Goal: Check status: Check status

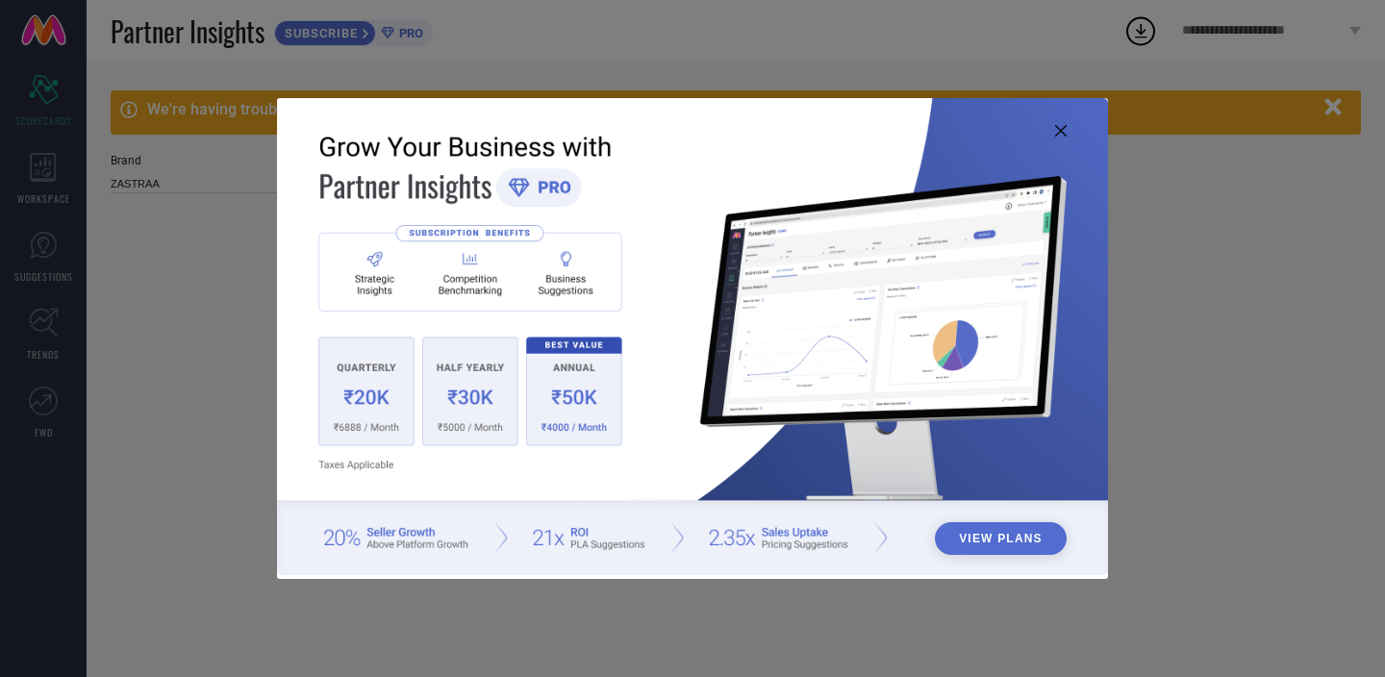
type input "All"
click at [1065, 133] on icon at bounding box center [1061, 131] width 12 height 12
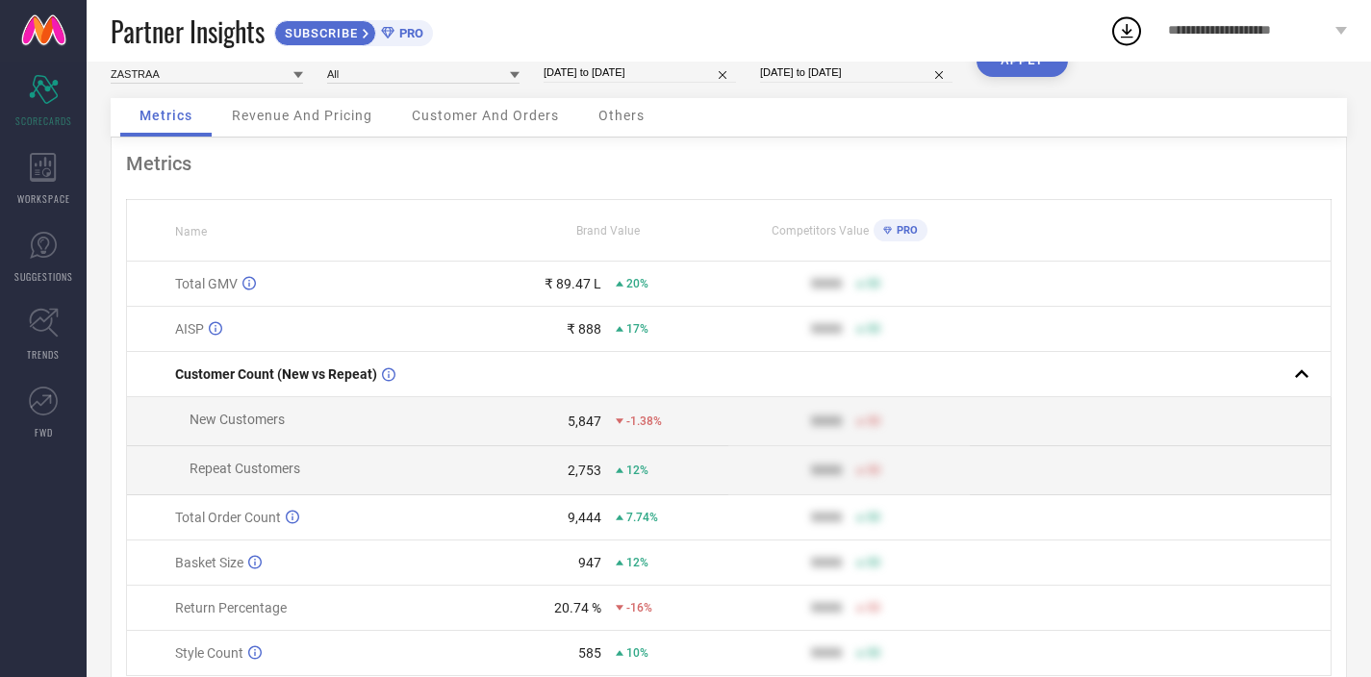
scroll to position [109, 0]
click at [270, 75] on input at bounding box center [207, 74] width 192 height 20
click at [350, 96] on div "Brand ZASTRAA Category All Date Range [DATE] to [DATE] Comparison Period [DATE]…" at bounding box center [729, 72] width 1236 height 54
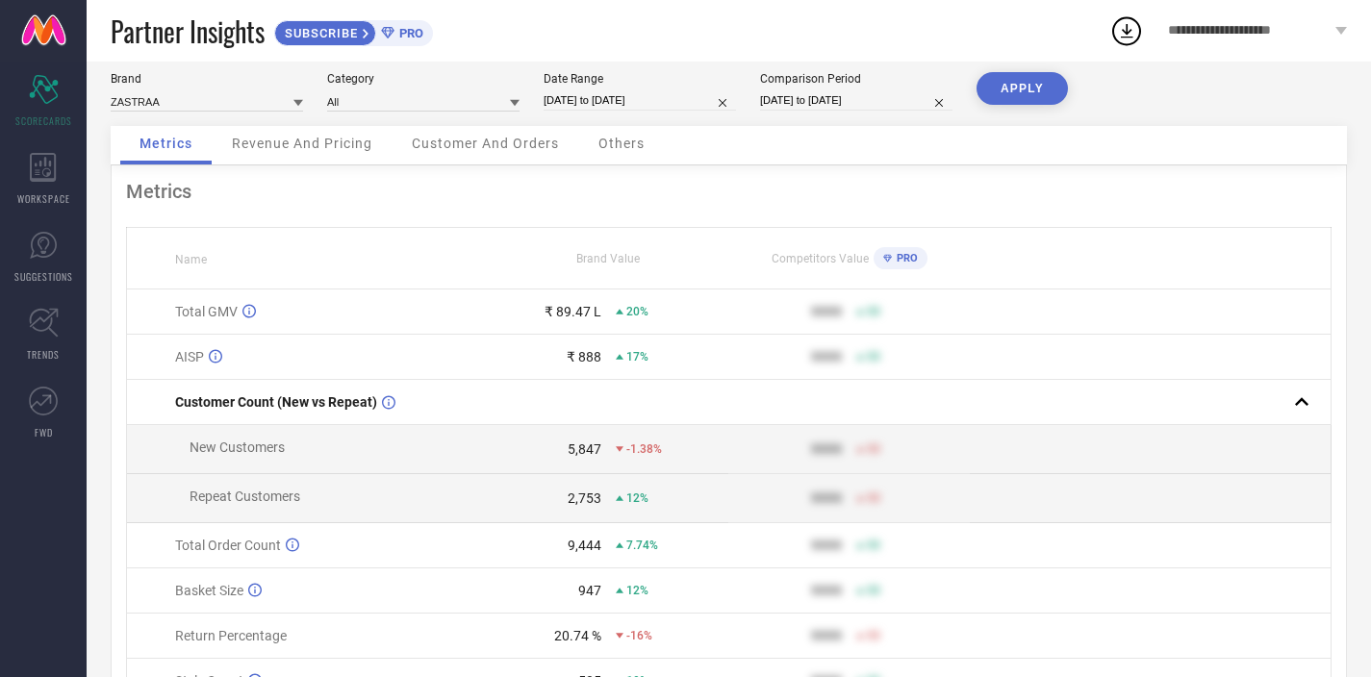
scroll to position [83, 0]
click at [1348, 407] on div "We're having trouble fetching data from [DATE] to [DATE]. Please try after some…" at bounding box center [729, 380] width 1284 height 802
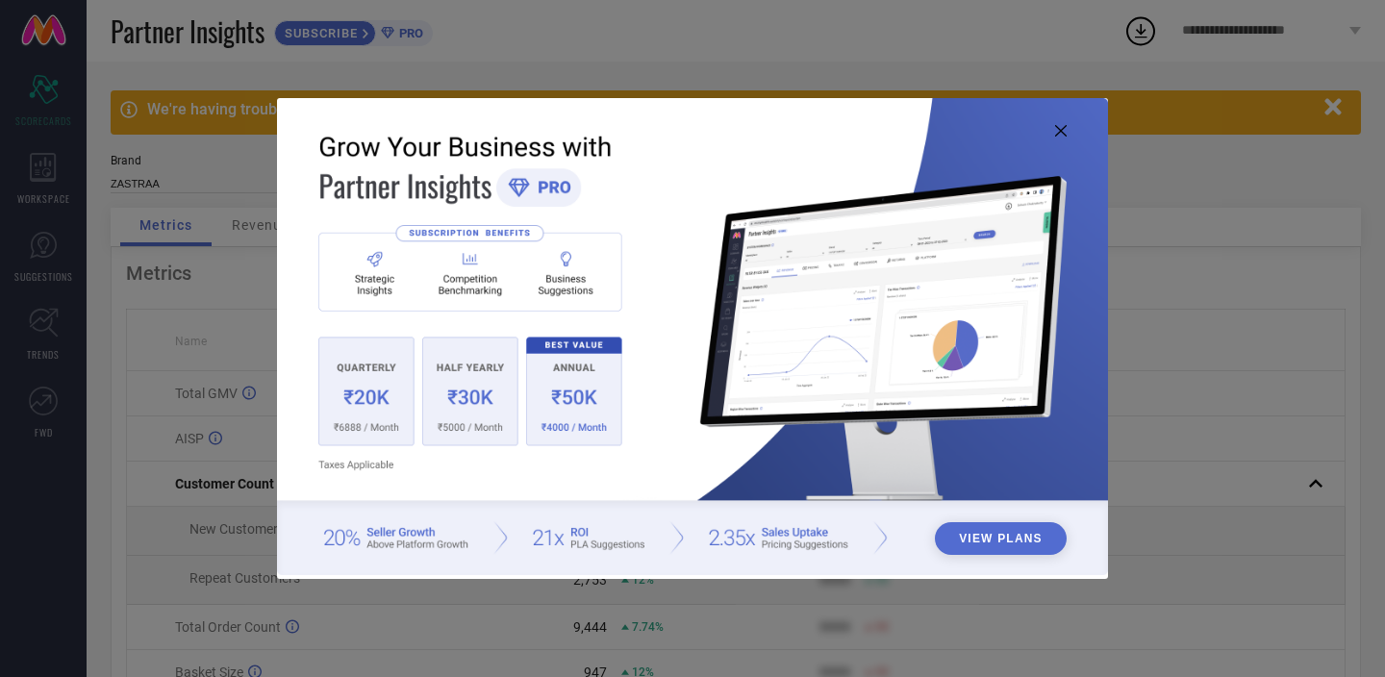
click at [1057, 136] on icon at bounding box center [1061, 131] width 12 height 12
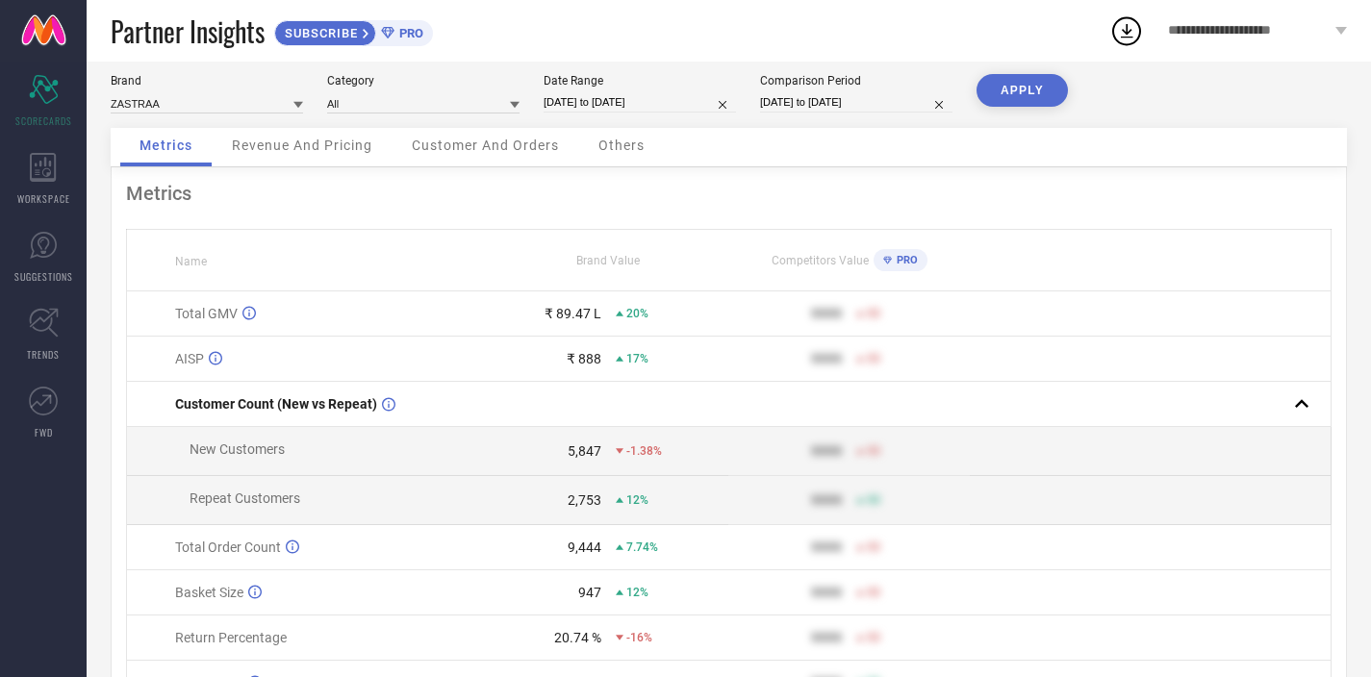
scroll to position [86, 0]
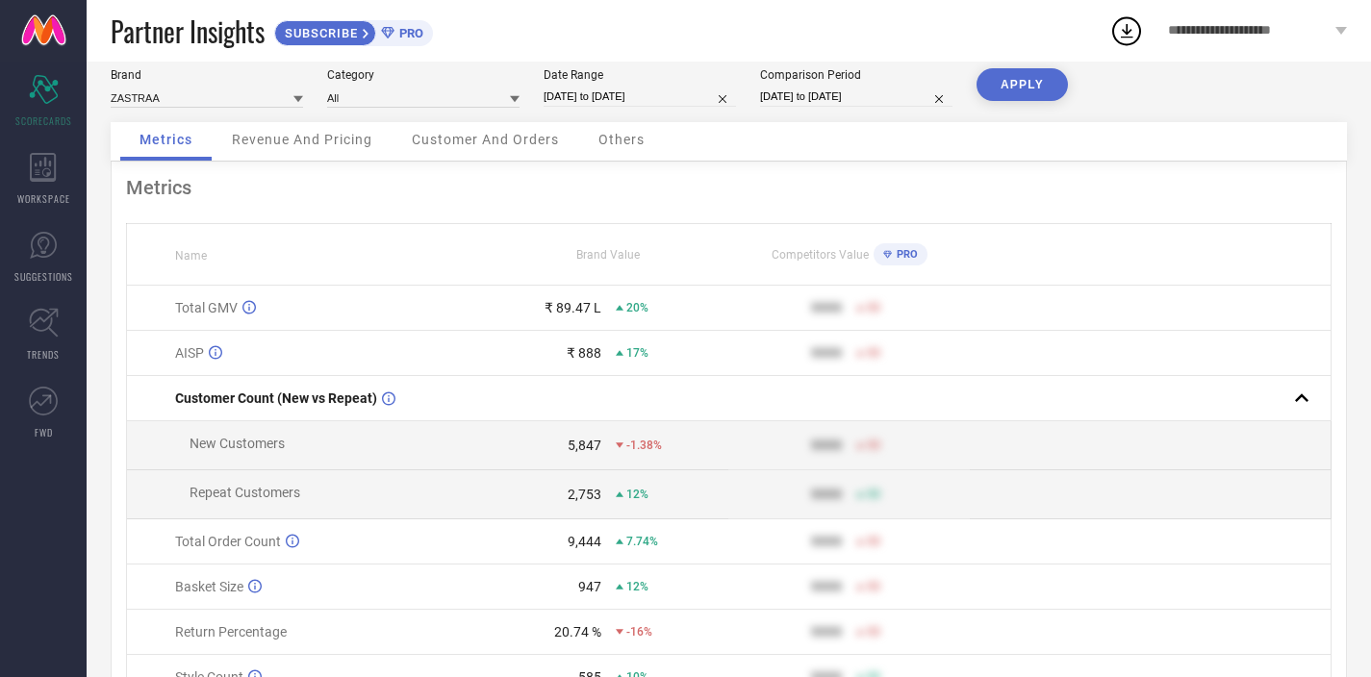
select select "6"
select select "2025"
select select "7"
select select "2025"
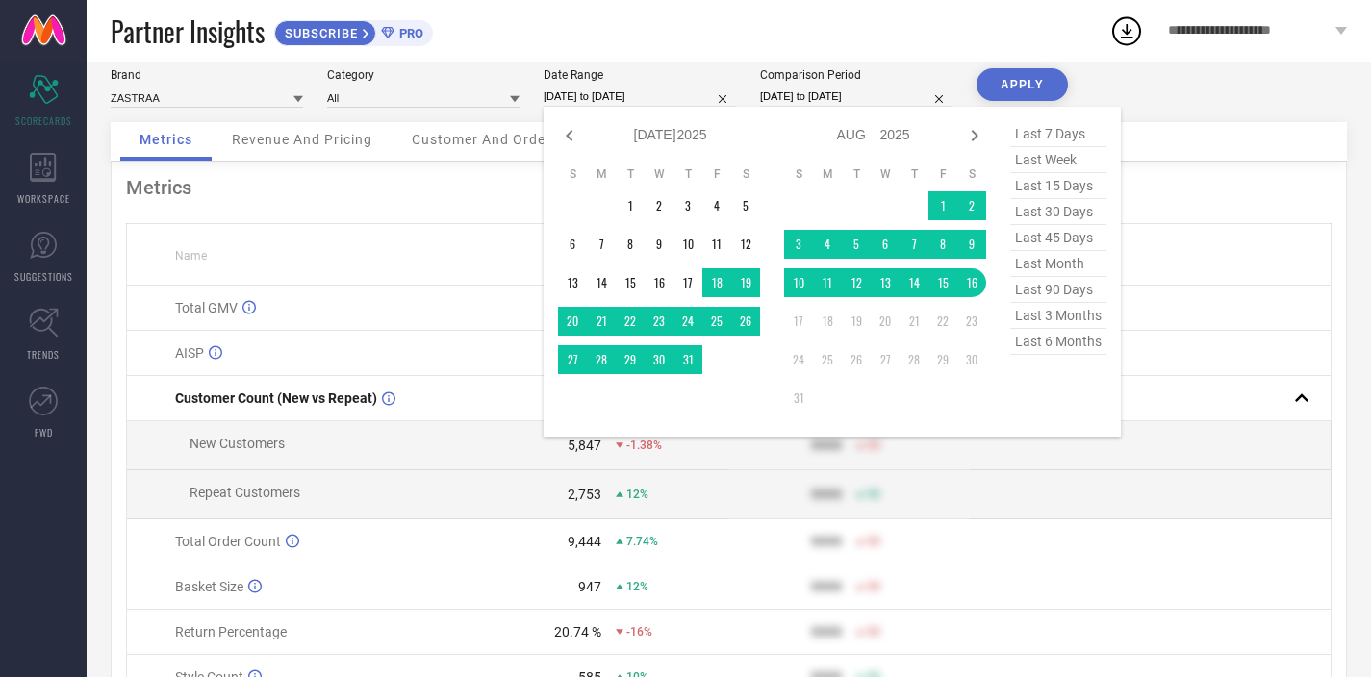
click at [628, 96] on input "[DATE] to [DATE]" at bounding box center [639, 97] width 192 height 20
click at [1046, 270] on span "last month" at bounding box center [1058, 264] width 96 height 26
type input "[DATE] to [DATE]"
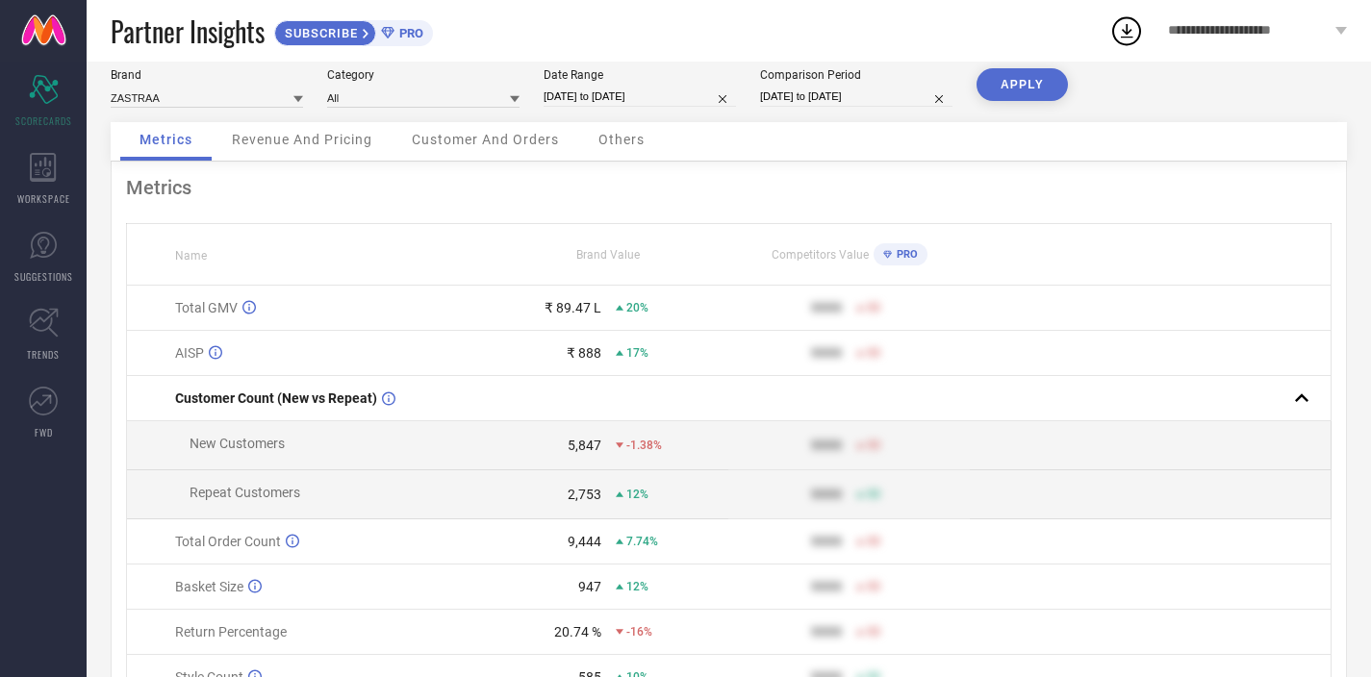
click at [1031, 88] on button "APPLY" at bounding box center [1021, 84] width 91 height 33
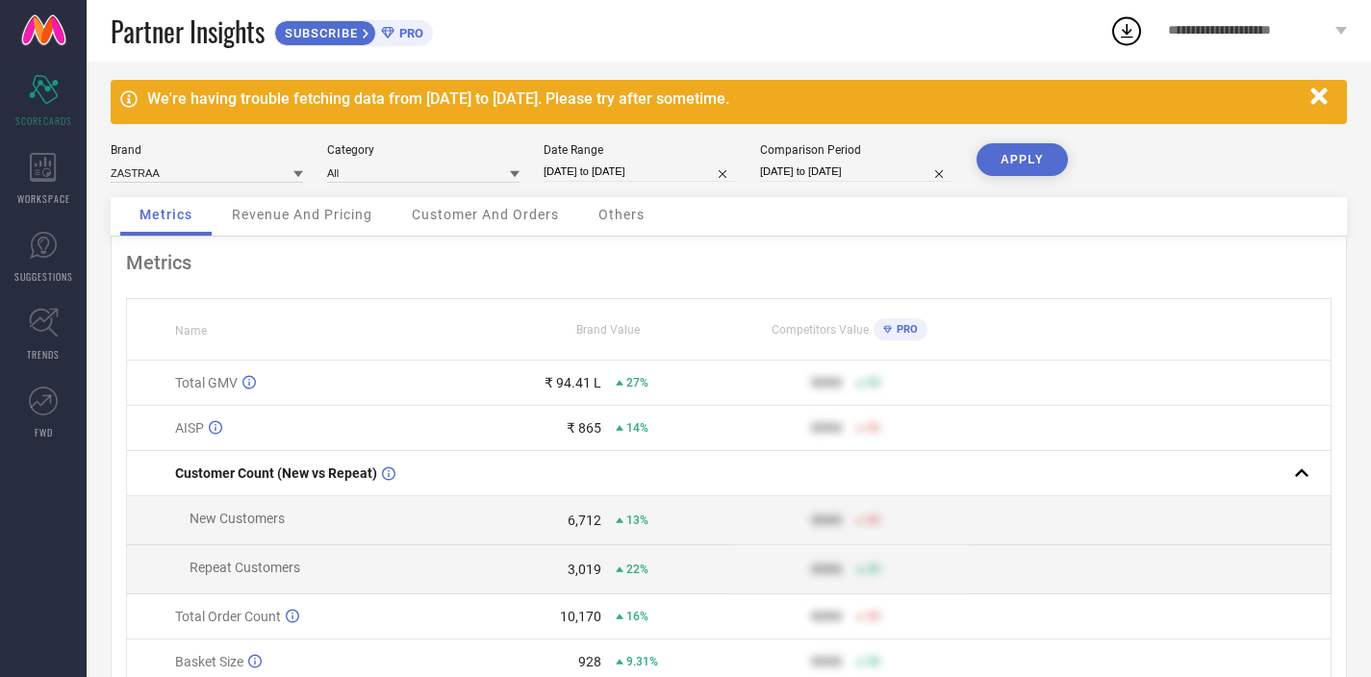
scroll to position [12, 0]
